Goal: Task Accomplishment & Management: Manage account settings

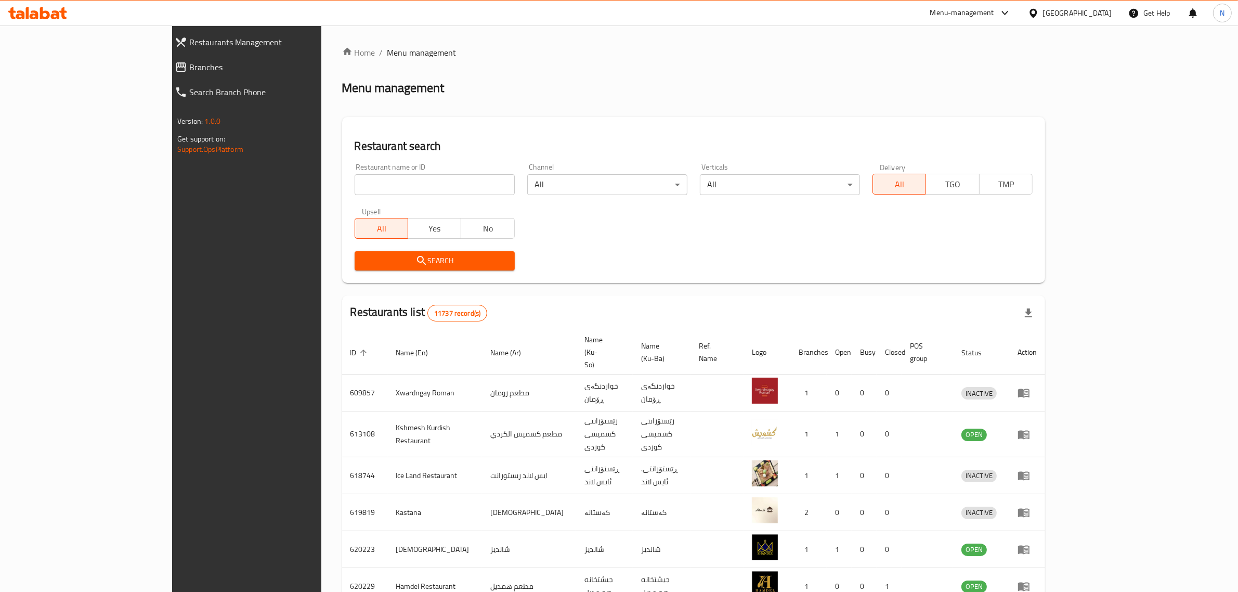
click at [377, 196] on div "Restaurant name or ID Restaurant name or ID" at bounding box center [434, 179] width 173 height 44
click at [381, 191] on input "search" at bounding box center [435, 184] width 160 height 21
paste input "702090"
type input "702090"
click at [410, 266] on span "Search" at bounding box center [435, 260] width 144 height 13
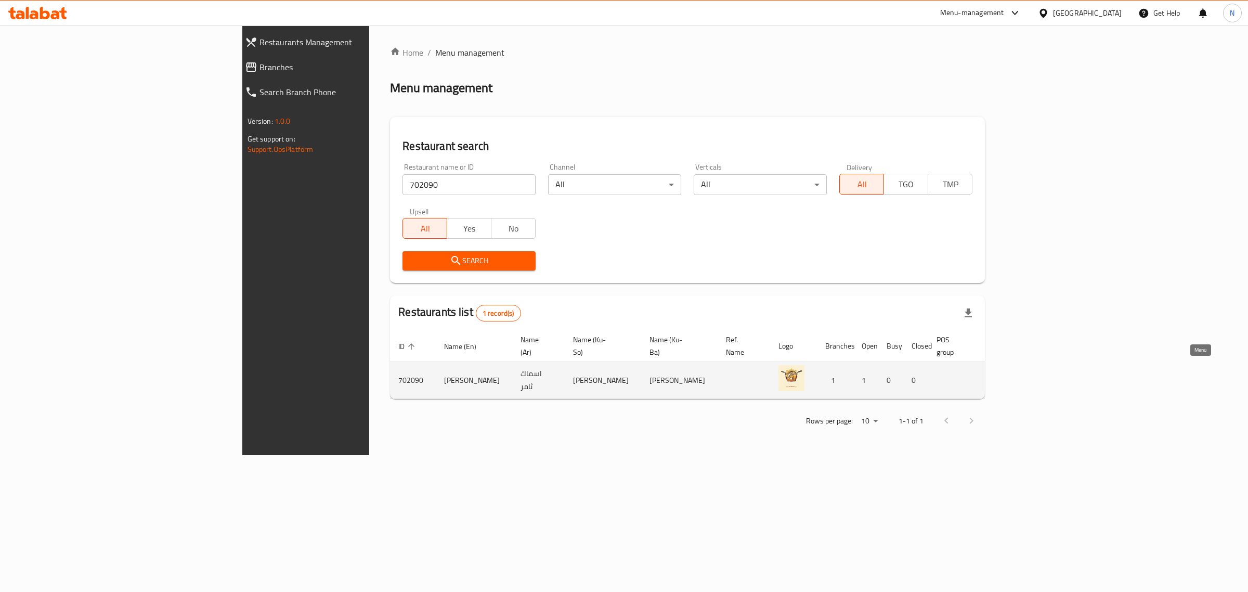
click at [1055, 374] on icon "enhanced table" at bounding box center [1049, 380] width 12 height 12
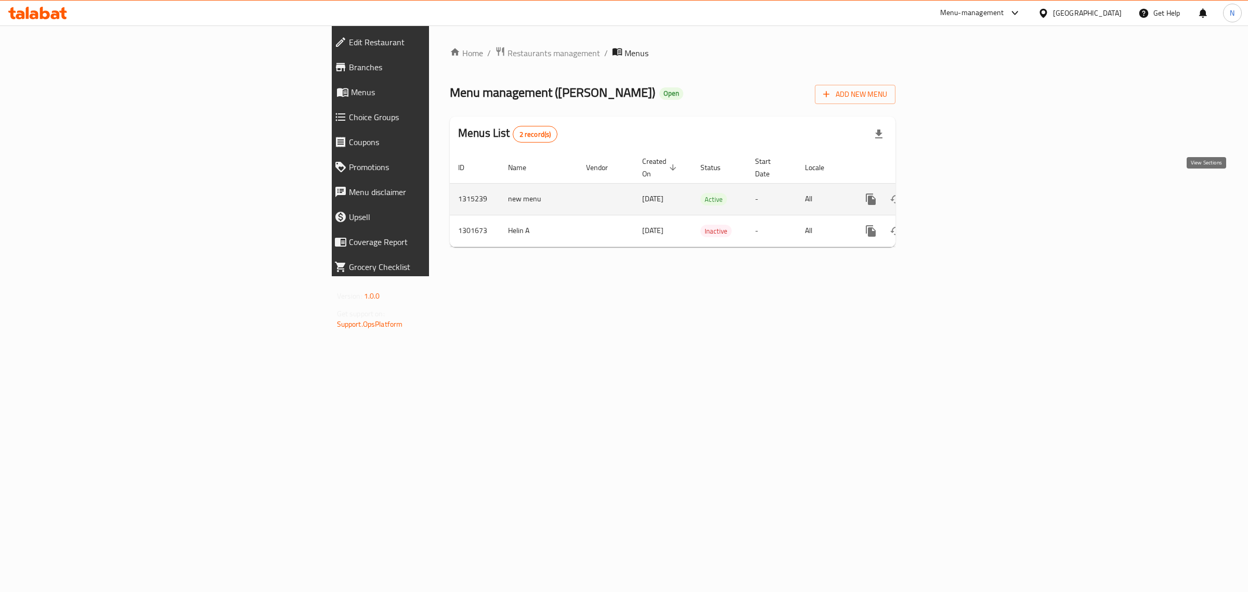
click at [958, 187] on link "enhanced table" at bounding box center [945, 199] width 25 height 25
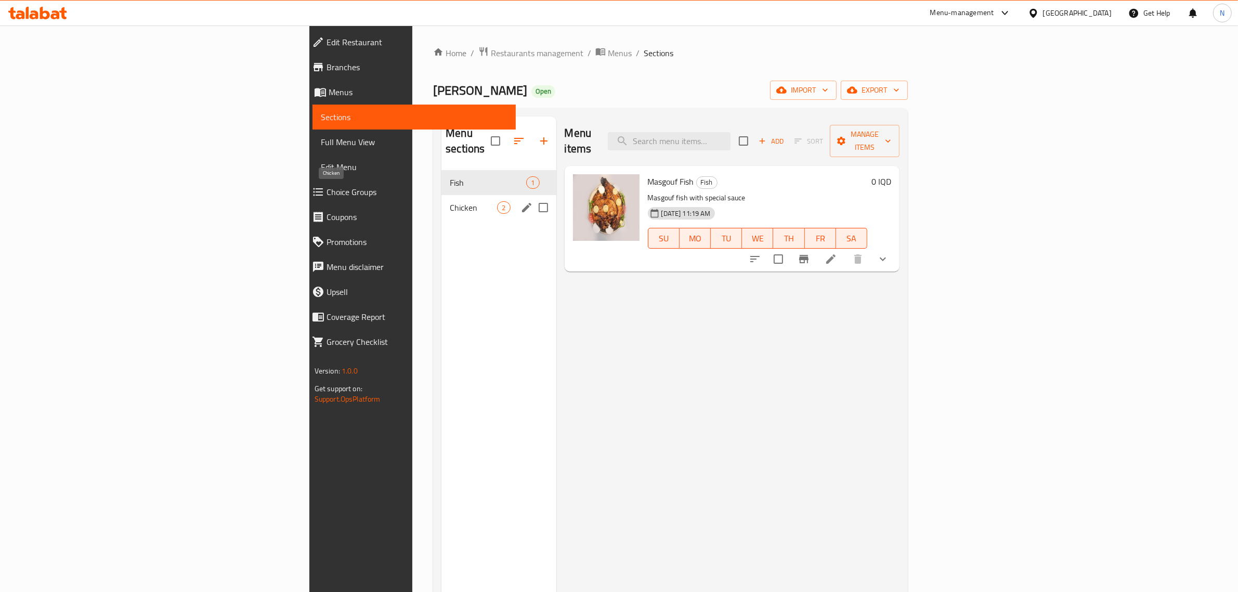
click at [450, 201] on span "Chicken" at bounding box center [473, 207] width 47 height 12
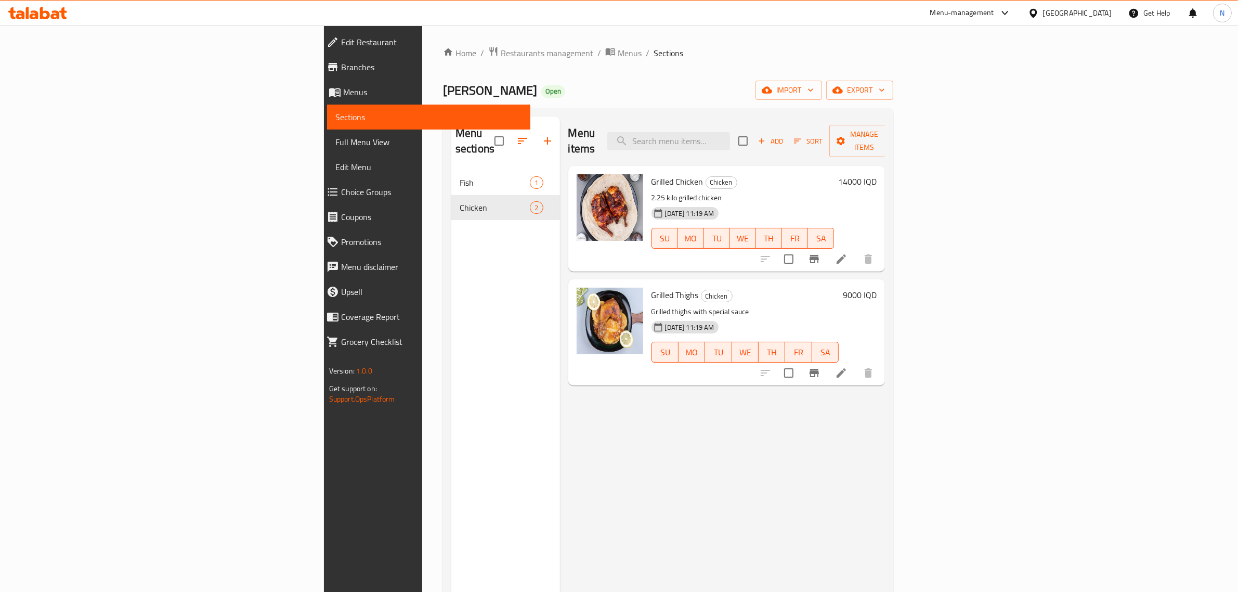
click at [848, 253] on icon at bounding box center [841, 259] width 12 height 12
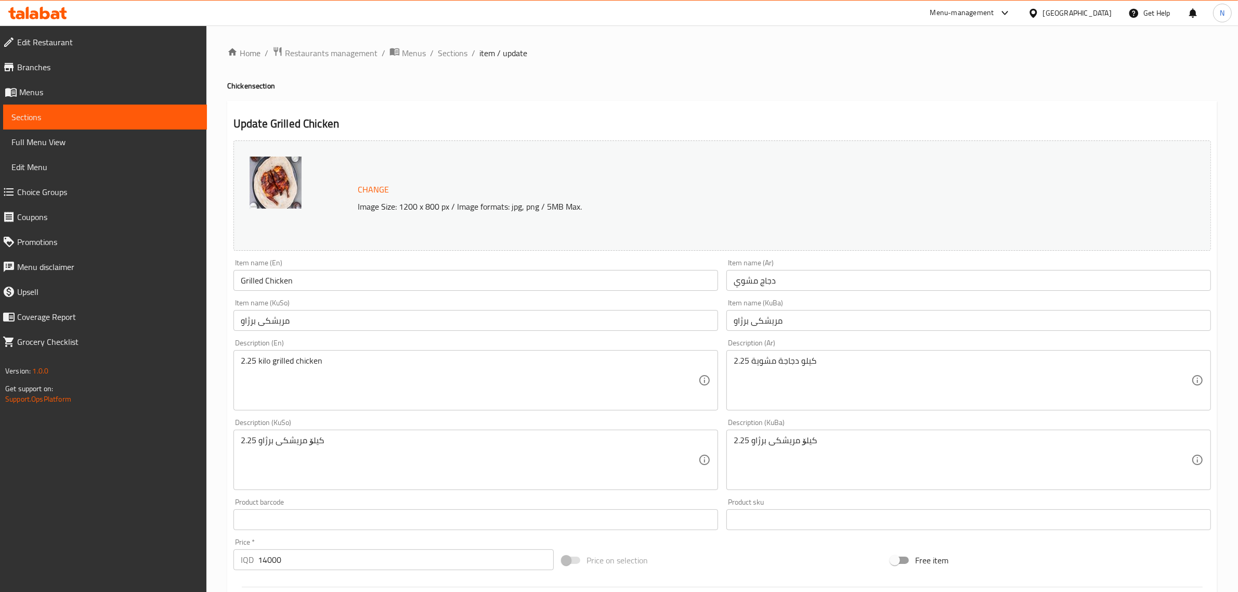
click at [734, 276] on input "دجاج مشوي" at bounding box center [968, 280] width 485 height 21
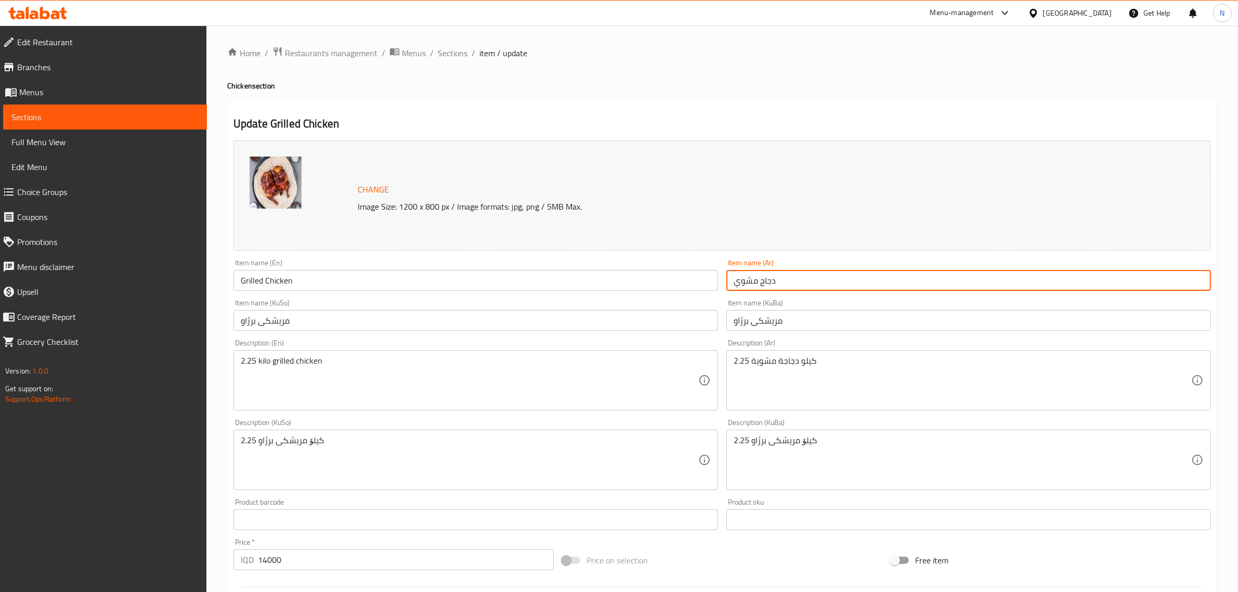
click at [766, 281] on input "دجاج مشوي" at bounding box center [968, 280] width 485 height 21
click at [760, 284] on input "دجاج مشوي" at bounding box center [968, 280] width 485 height 21
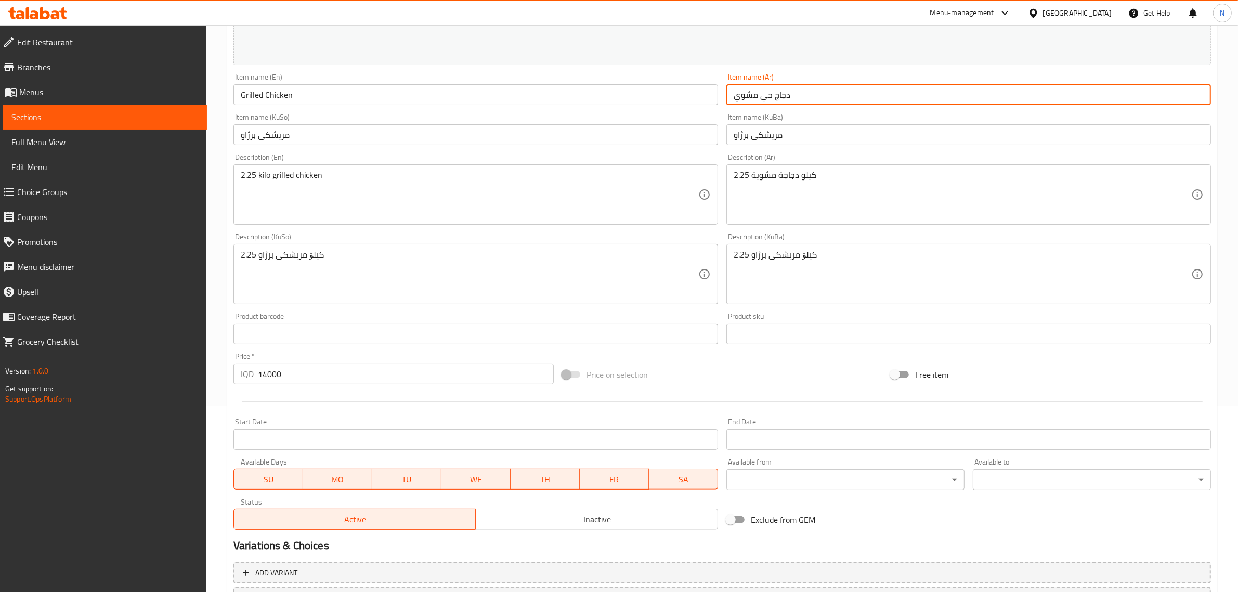
scroll to position [276, 0]
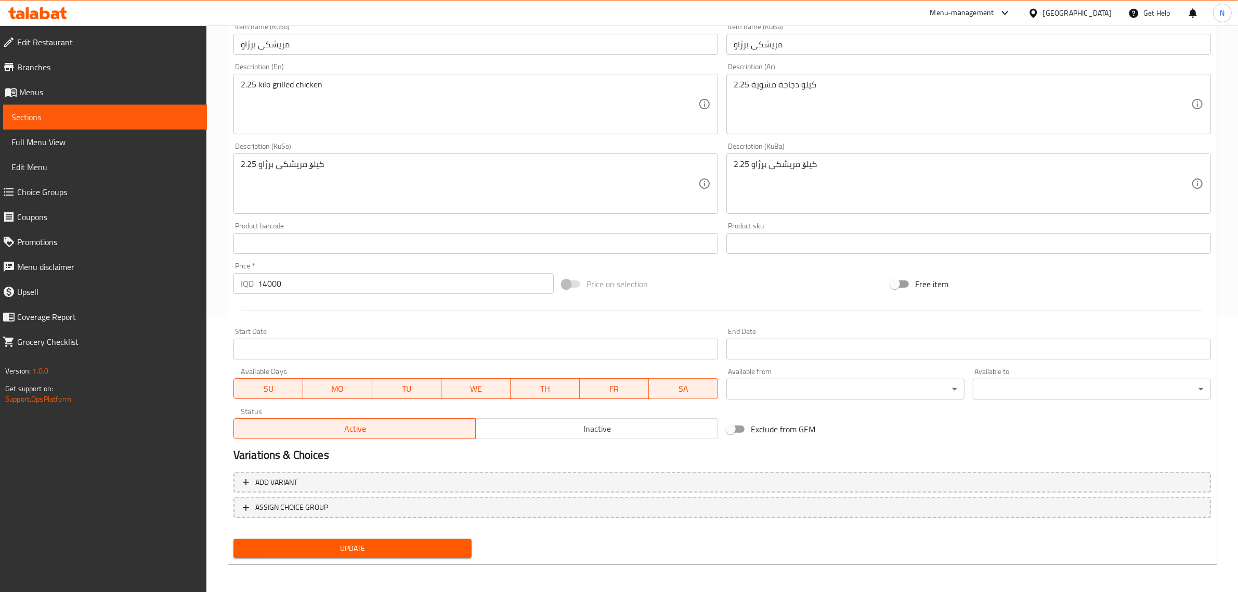
type input "دجاج حي مشوي"
click at [447, 539] on button "Update" at bounding box center [352, 548] width 238 height 19
